Goal: Task Accomplishment & Management: Manage account settings

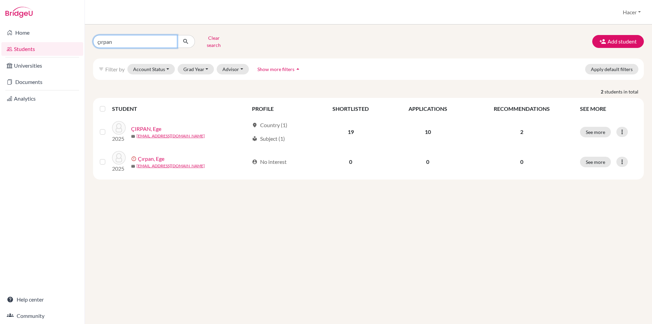
click at [120, 38] on input "çırpan" at bounding box center [135, 41] width 84 height 13
drag, startPoint x: 120, startPoint y: 38, endPoint x: 89, endPoint y: 39, distance: 30.2
click at [89, 39] on div "çırpan Clear search" at bounding box center [181, 42] width 187 height 18
type input "doruk"
click button "submit" at bounding box center [186, 41] width 18 height 13
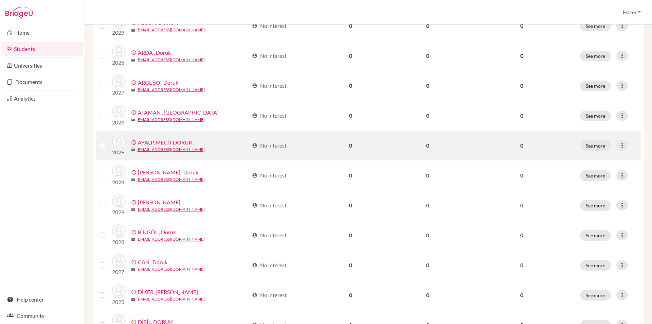
scroll to position [340, 0]
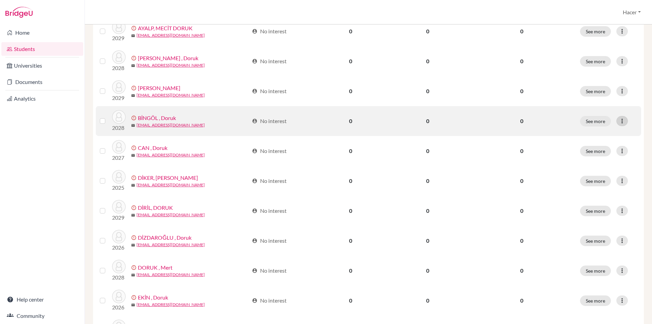
click at [619, 118] on icon at bounding box center [622, 121] width 7 height 7
click at [599, 152] on button "Resend invite email" at bounding box center [591, 157] width 61 height 11
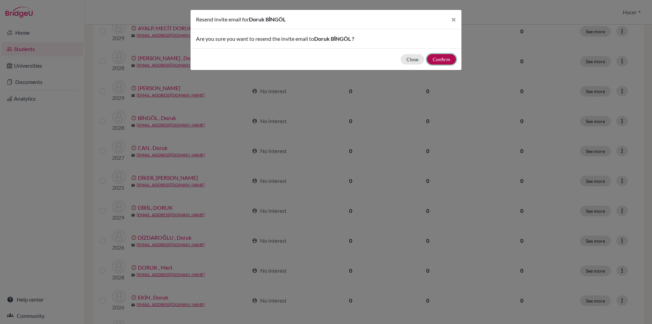
click at [448, 56] on button "Confirm" at bounding box center [441, 59] width 29 height 11
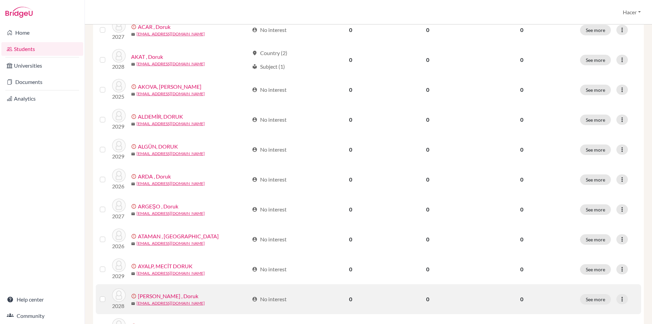
scroll to position [0, 0]
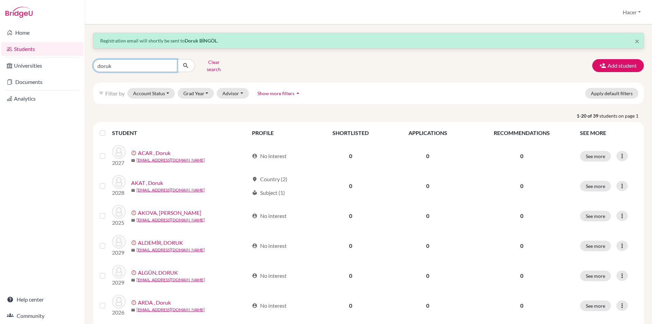
drag, startPoint x: 120, startPoint y: 64, endPoint x: 90, endPoint y: 62, distance: 30.3
click at [90, 62] on div "doruk Clear search" at bounding box center [181, 66] width 187 height 18
click at [217, 62] on button "Clear search" at bounding box center [214, 66] width 38 height 18
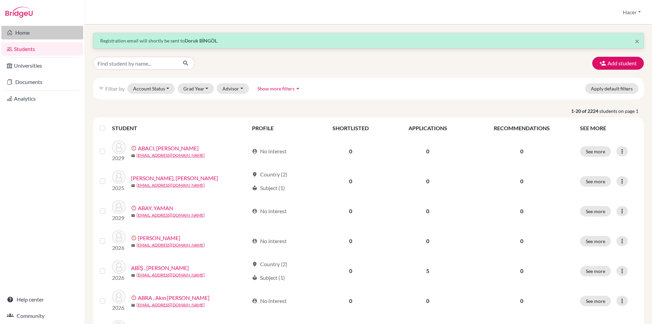
click at [11, 32] on icon at bounding box center [9, 33] width 5 height 8
